Goal: Navigation & Orientation: Understand site structure

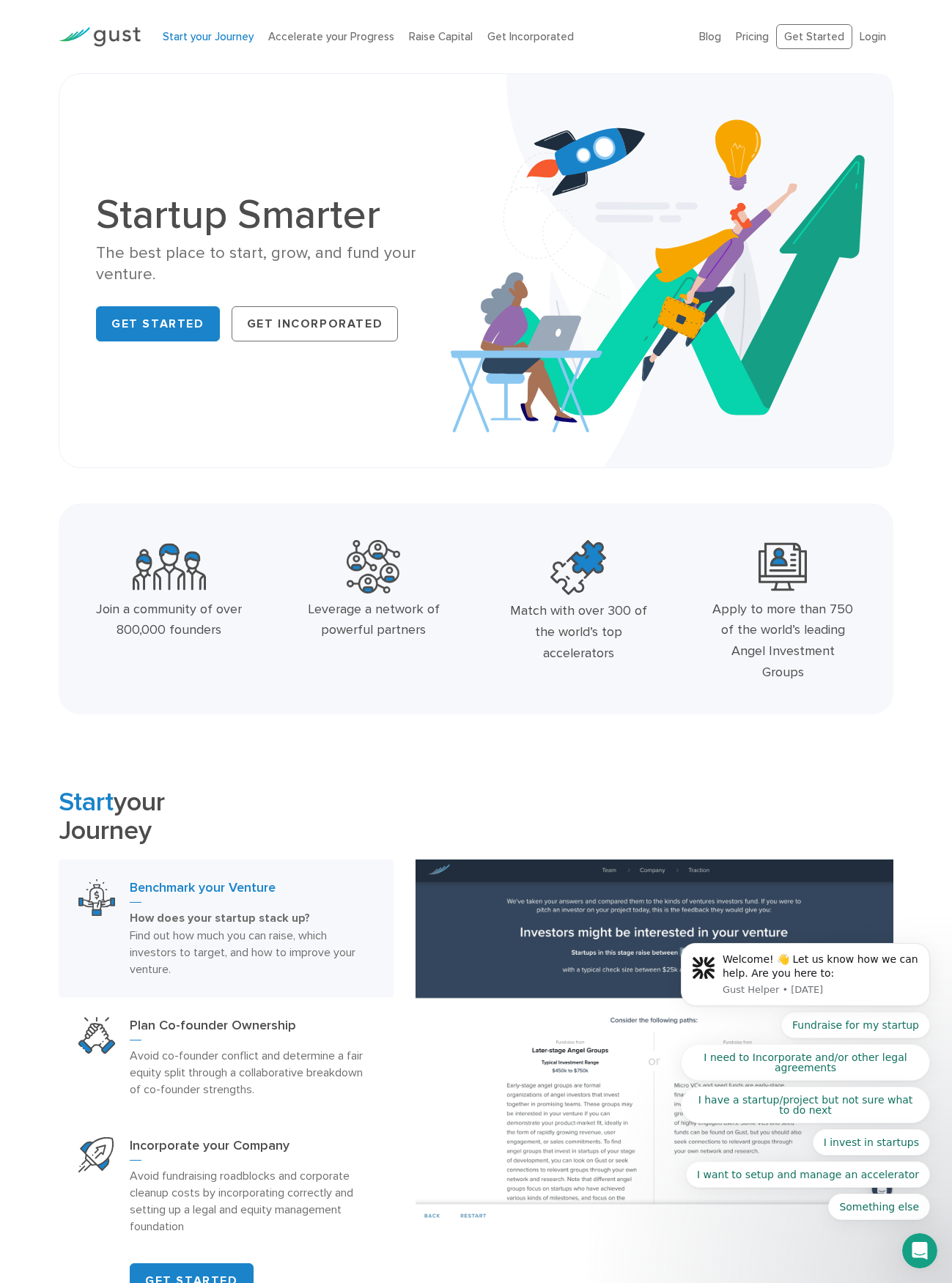
click at [193, 34] on link "Start your Journey" at bounding box center [208, 36] width 91 height 13
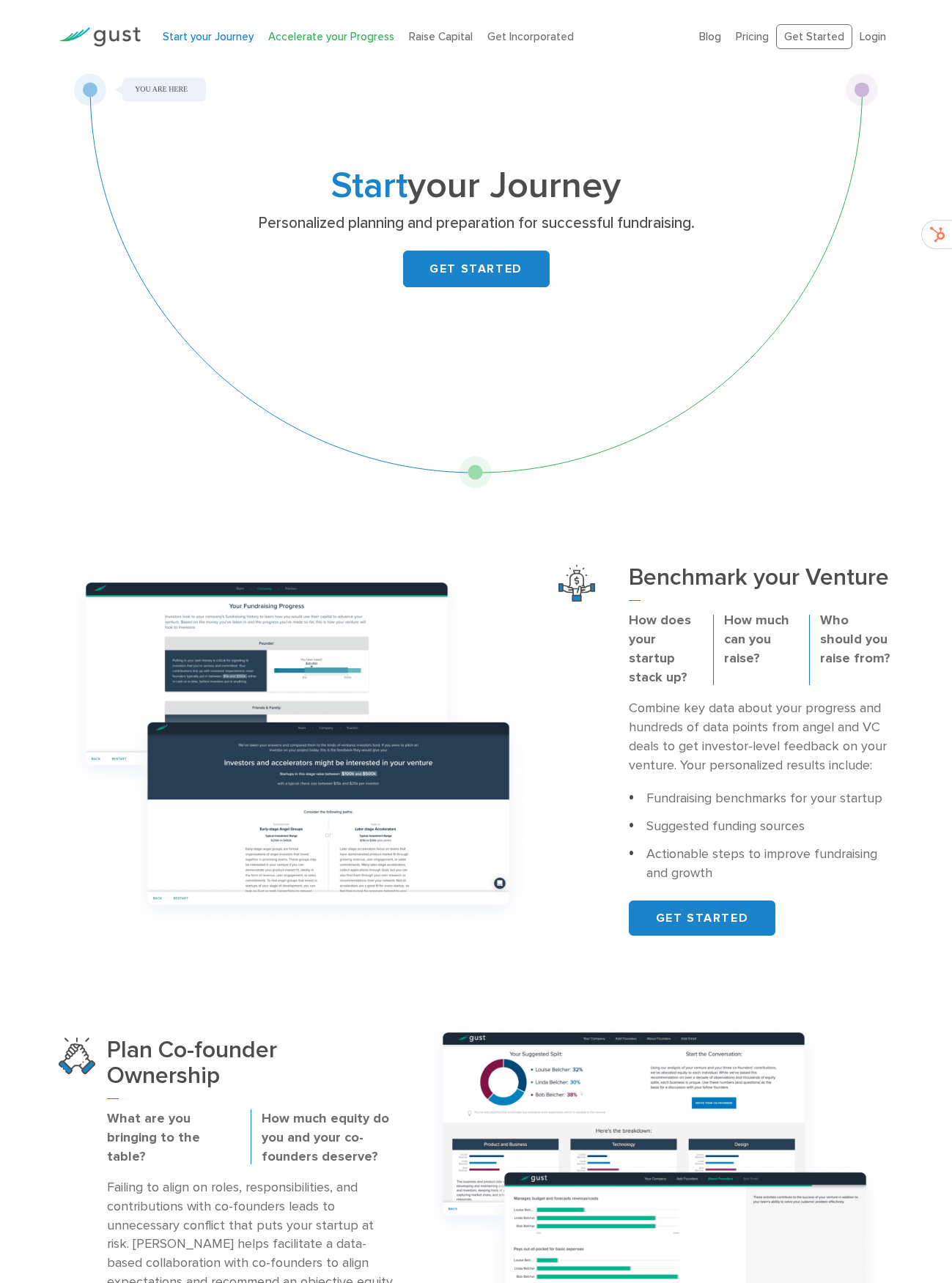
click at [311, 35] on link "Accelerate your Progress" at bounding box center [331, 36] width 126 height 13
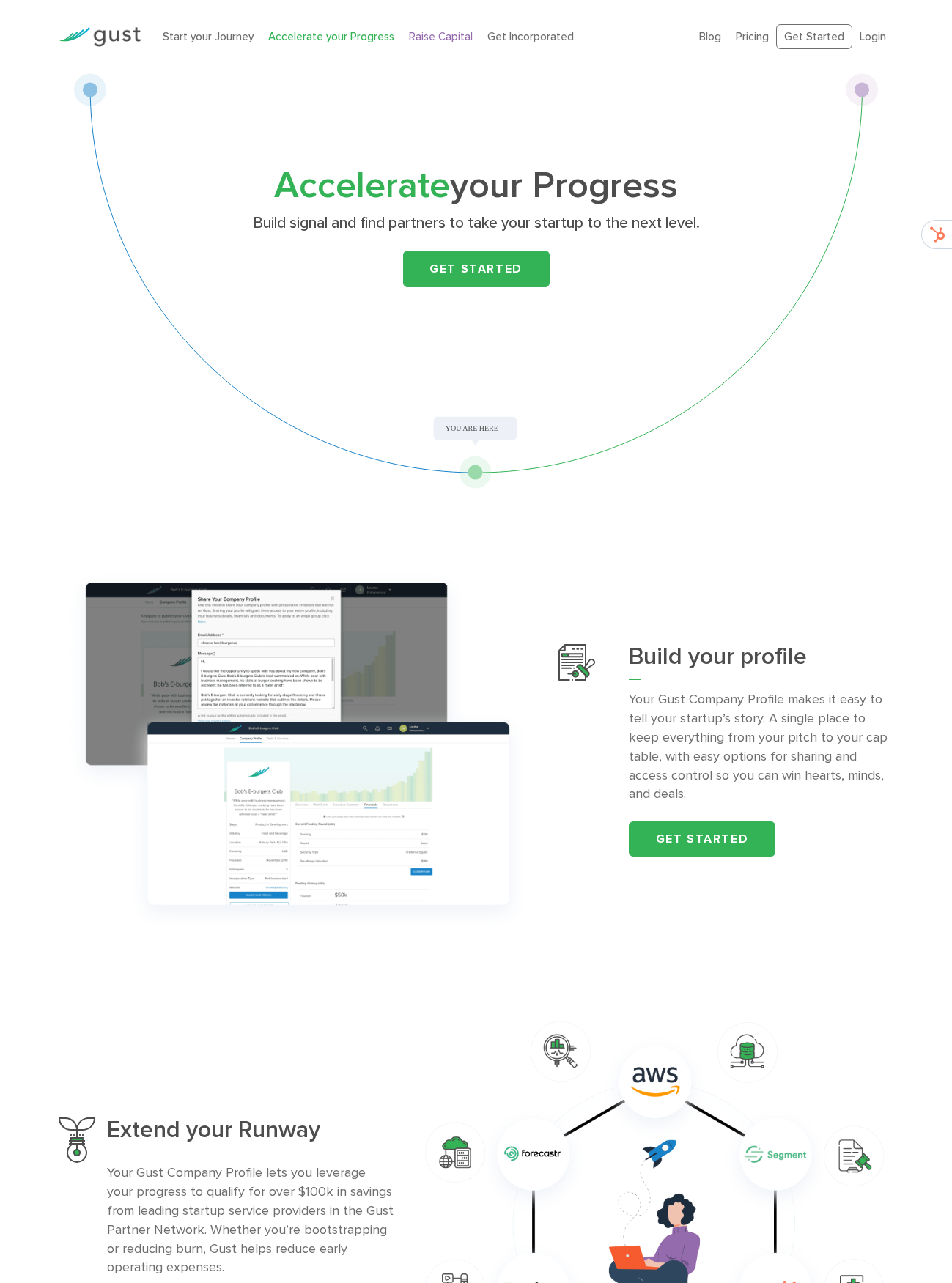
click at [430, 39] on link "Raise Capital" at bounding box center [441, 36] width 64 height 13
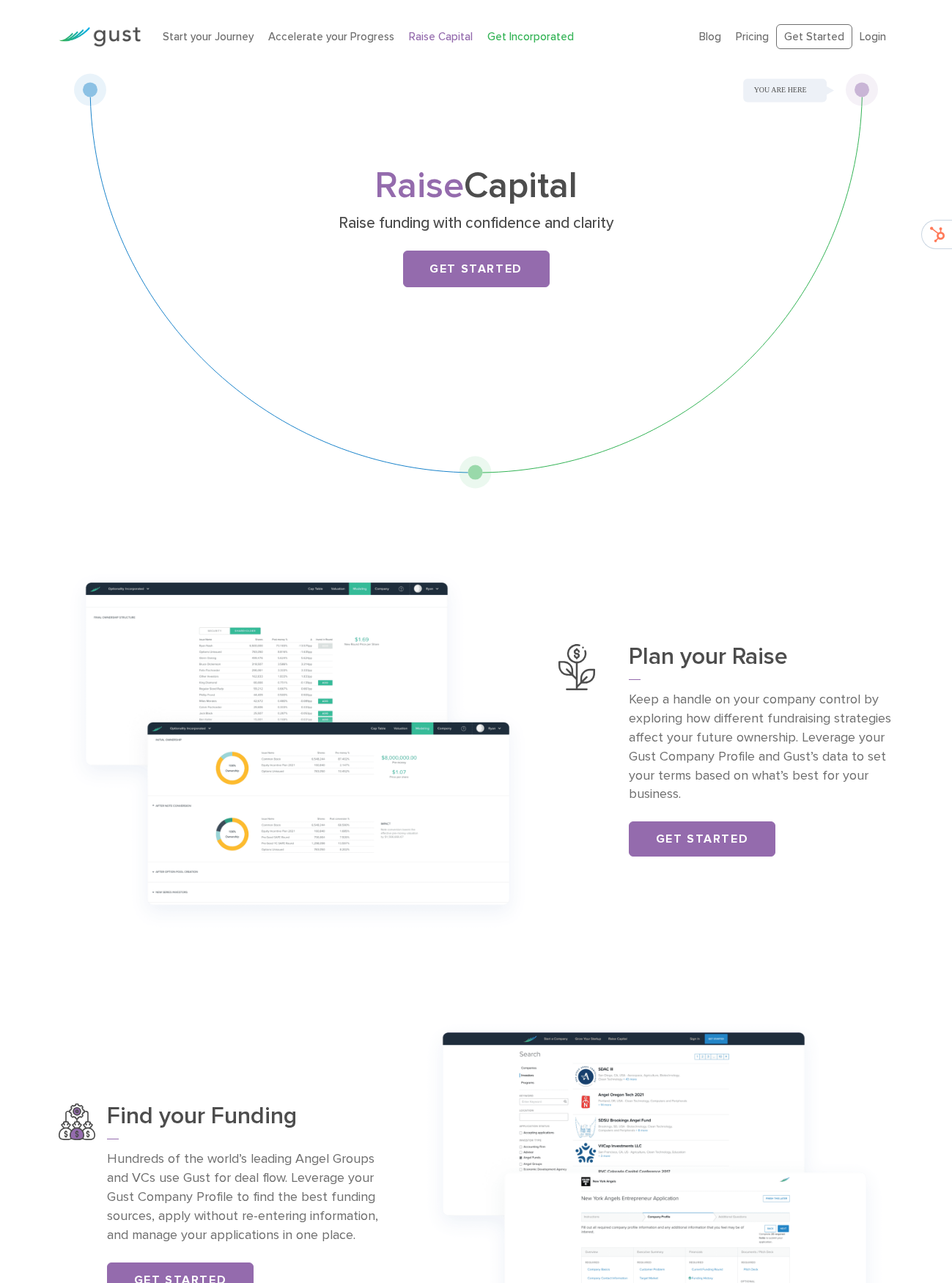
click at [502, 32] on link "Get Incorporated" at bounding box center [531, 36] width 86 height 13
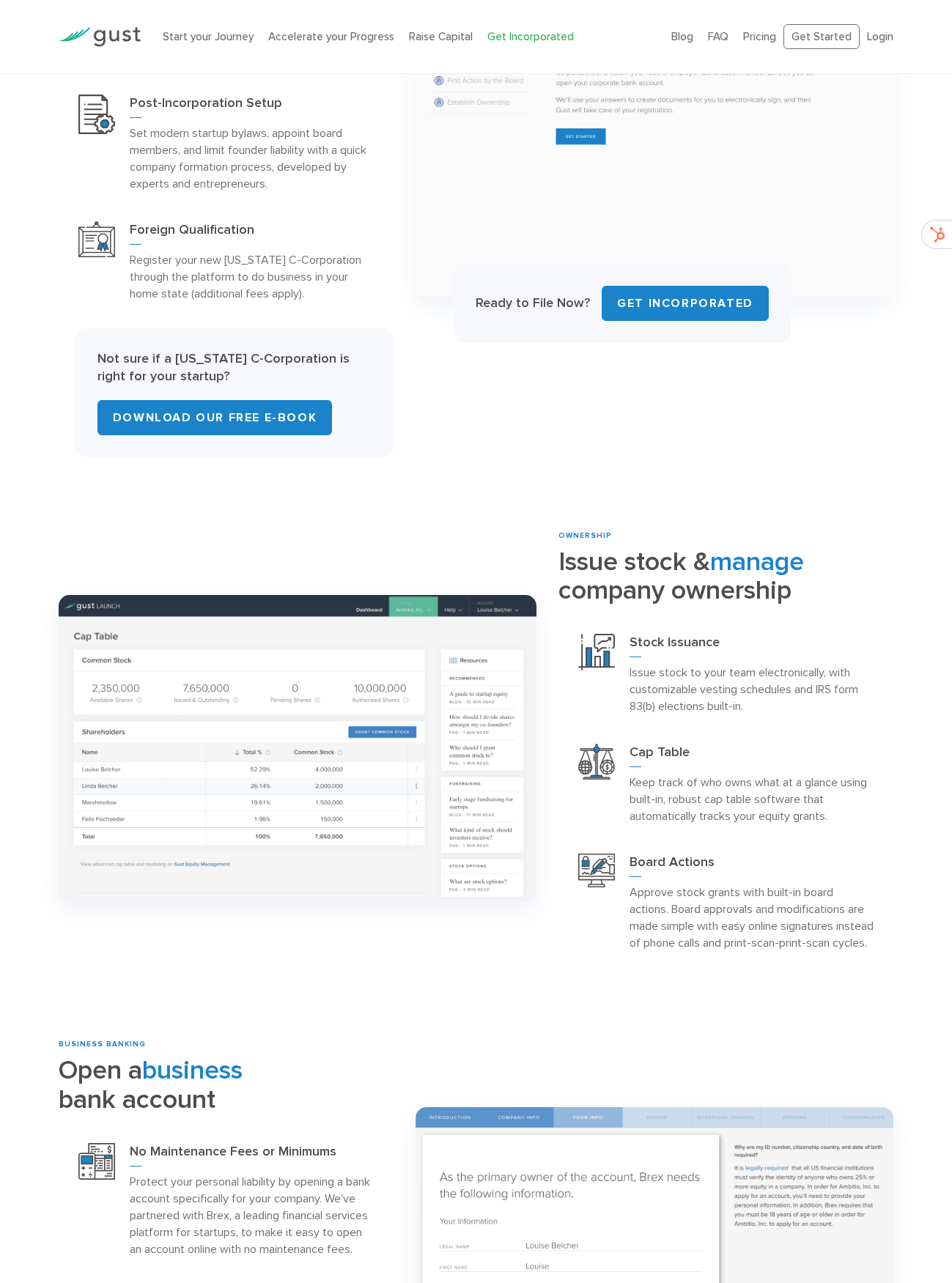
scroll to position [776, 0]
